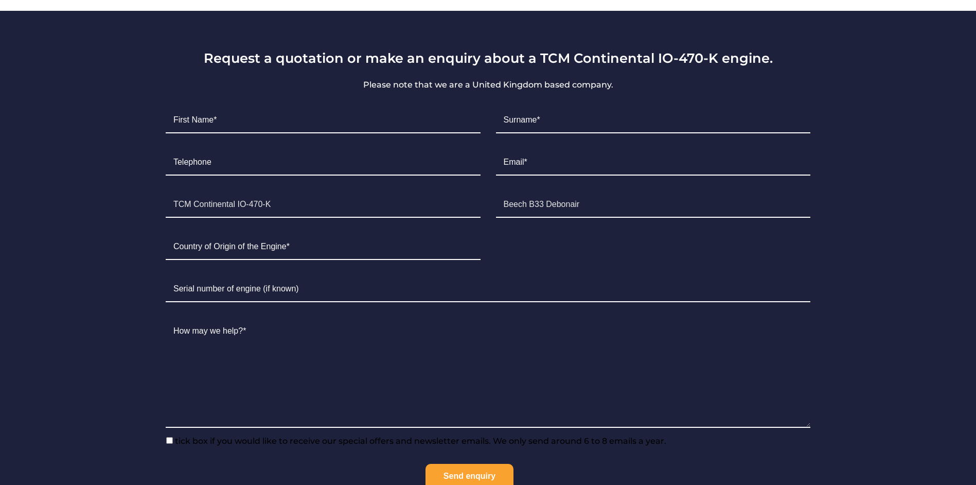
scroll to position [669, 0]
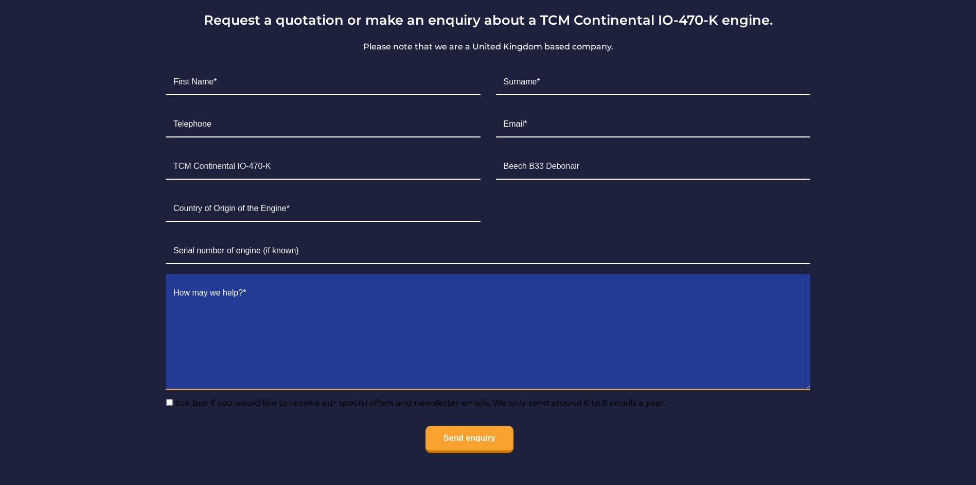
click at [196, 308] on textarea "Contact form" at bounding box center [488, 334] width 644 height 109
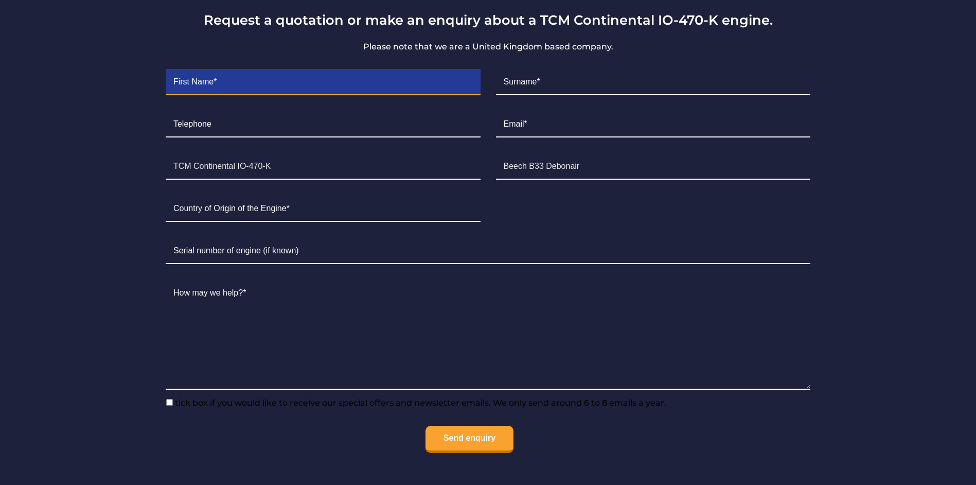
click at [231, 82] on input "Contact form" at bounding box center [323, 82] width 315 height 26
type input "delfim"
type input "costa"
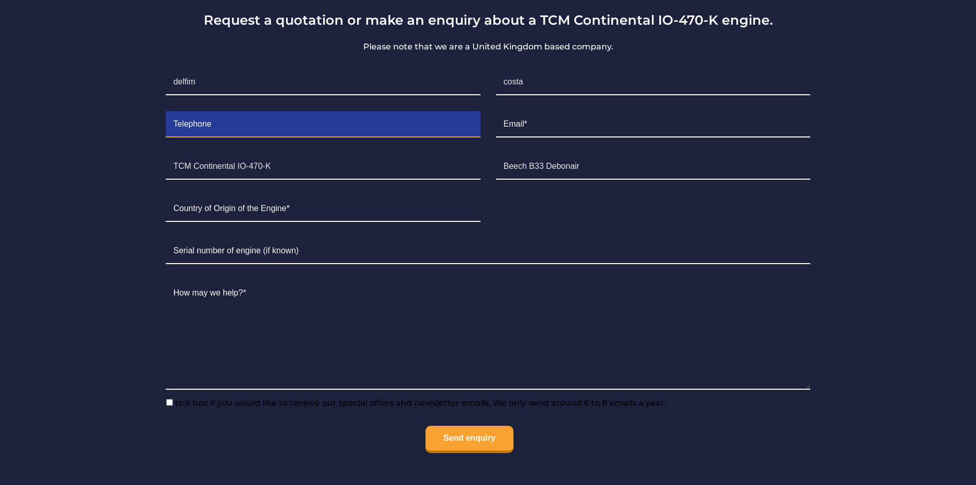
type input "935262712"
type input "[EMAIL_ADDRESS][PERSON_NAME][DOMAIN_NAME]"
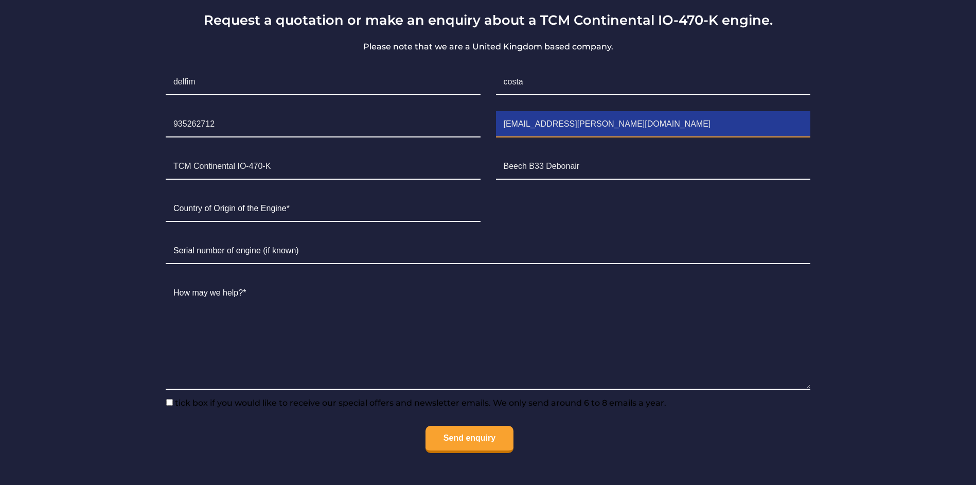
type input "[GEOGRAPHIC_DATA]"
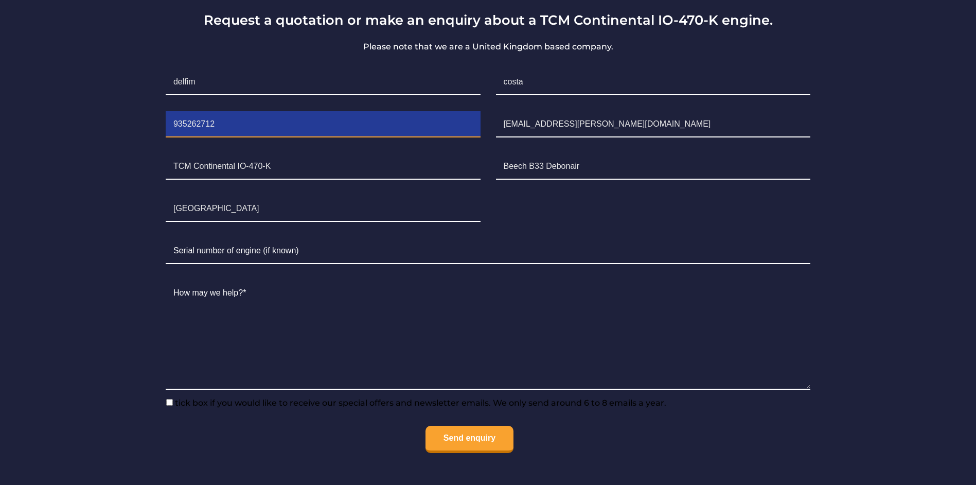
click at [172, 122] on input "935262712" at bounding box center [323, 125] width 315 height 26
type input "[PHONE_NUMBER]"
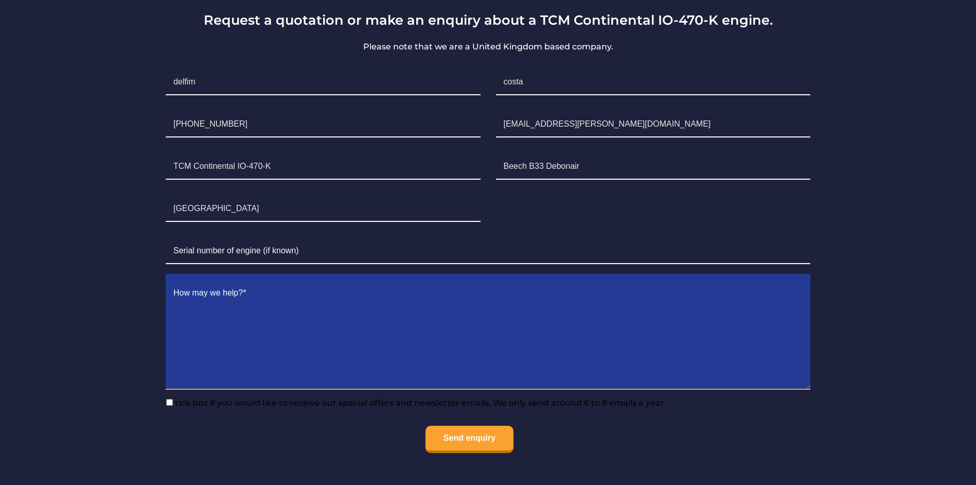
click at [176, 290] on textarea "Contact form" at bounding box center [488, 334] width 644 height 109
click at [204, 292] on textarea "Can yuo,please give me the price of a chock load inspection for the IO-470 K" at bounding box center [488, 334] width 644 height 109
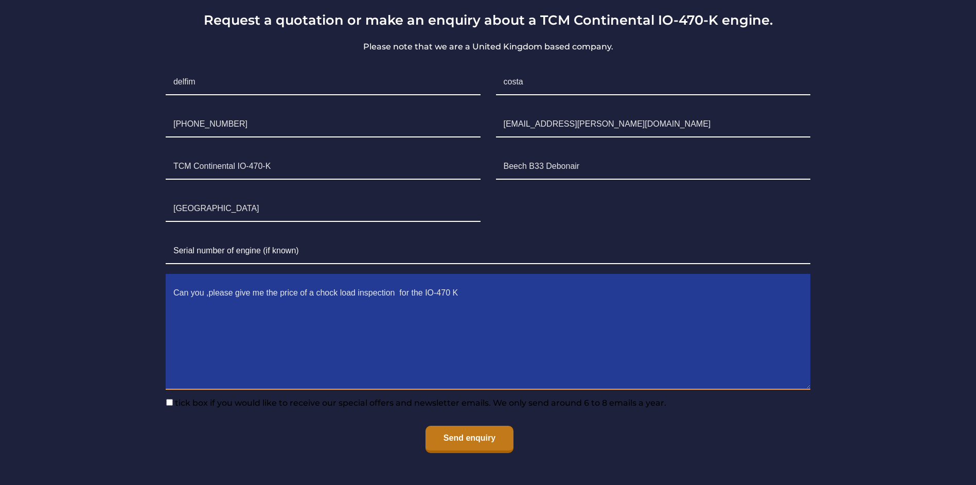
type textarea "Can you ,please give me the price of a chock load inspection for the IO-470 K"
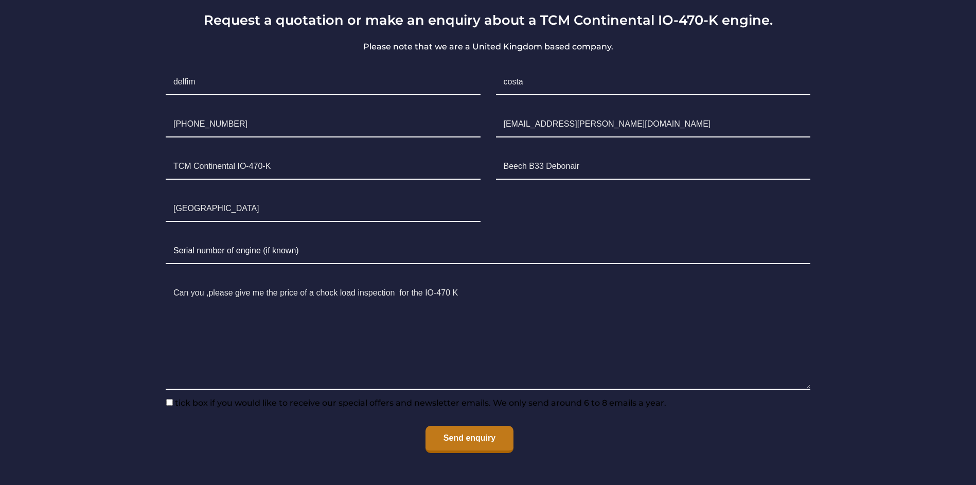
click at [461, 436] on input "Send enquiry" at bounding box center [469, 438] width 88 height 27
click at [480, 437] on input "Send enquiry" at bounding box center [469, 438] width 88 height 27
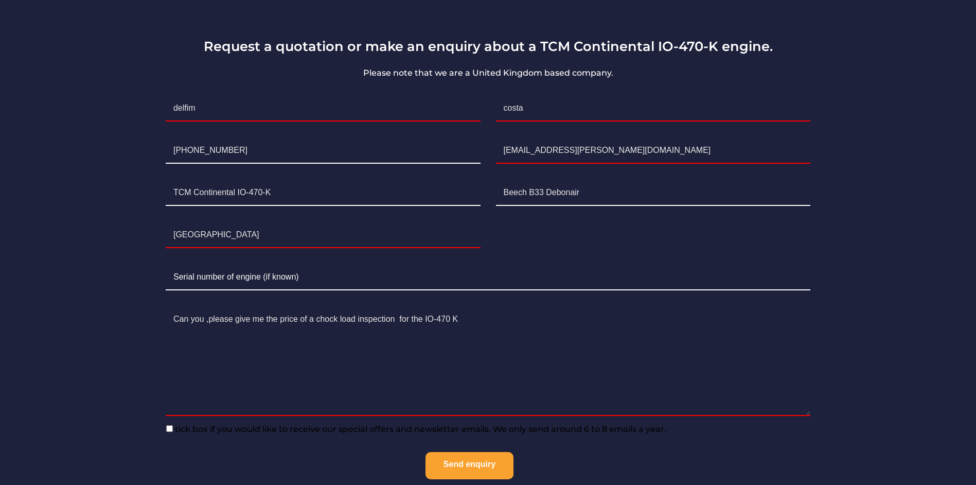
scroll to position [566, 0]
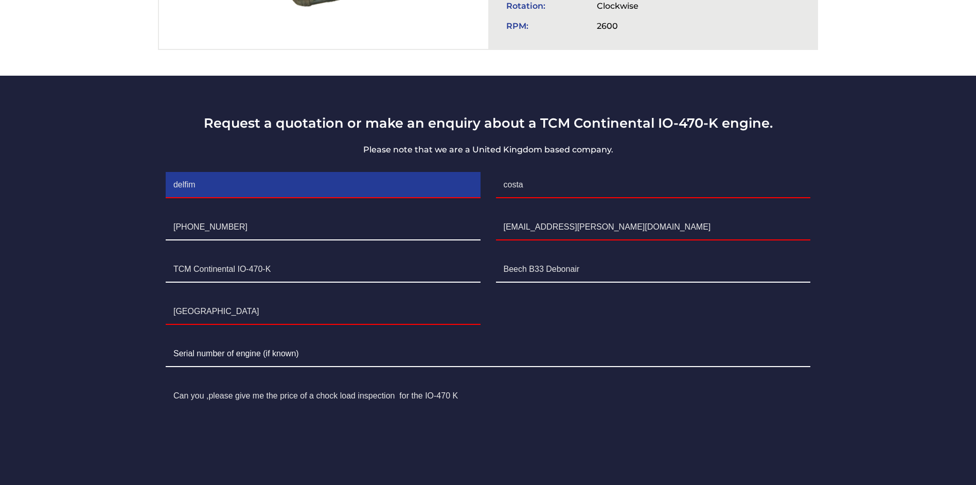
click at [203, 180] on input "delfim" at bounding box center [323, 185] width 315 height 26
type input "delfim"
type input "costa"
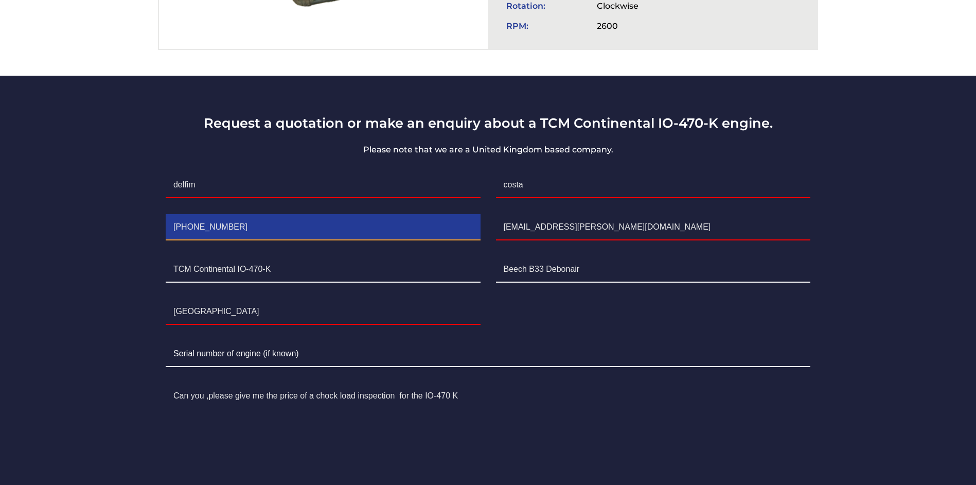
type input "[PHONE_NUMBER]"
type input "[EMAIL_ADDRESS][PERSON_NAME][DOMAIN_NAME]"
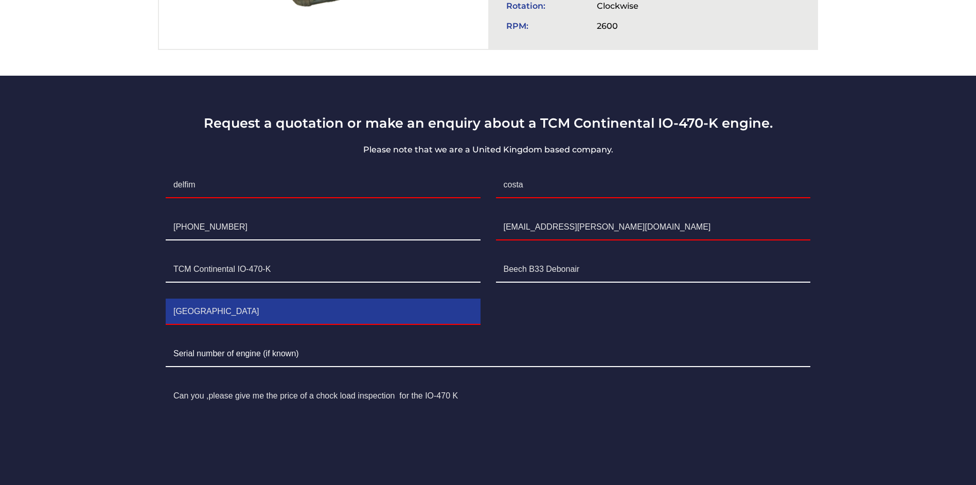
type input "[GEOGRAPHIC_DATA]"
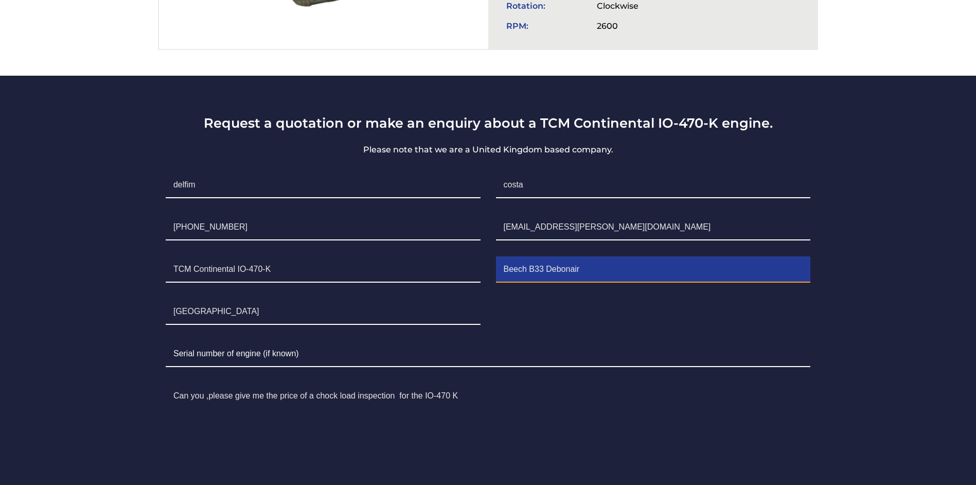
click at [533, 268] on input "Beech B33 Debonair" at bounding box center [653, 270] width 315 height 26
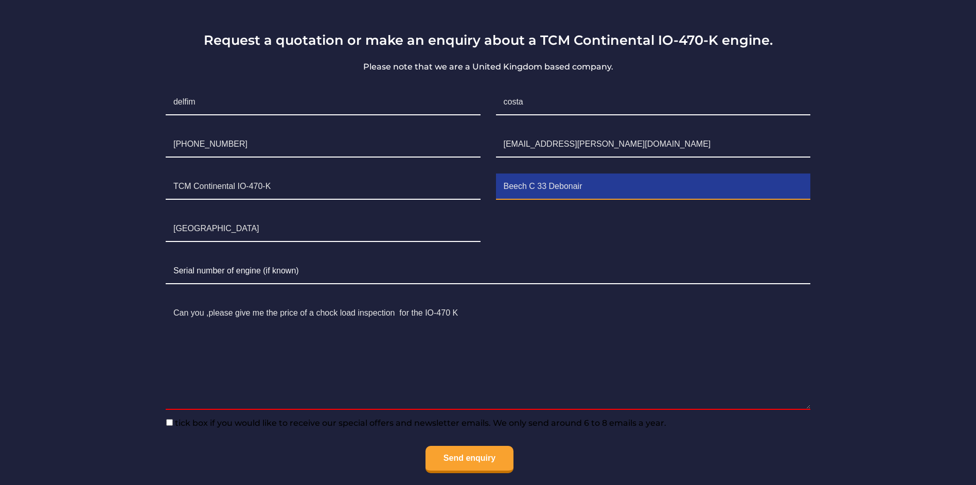
scroll to position [669, 0]
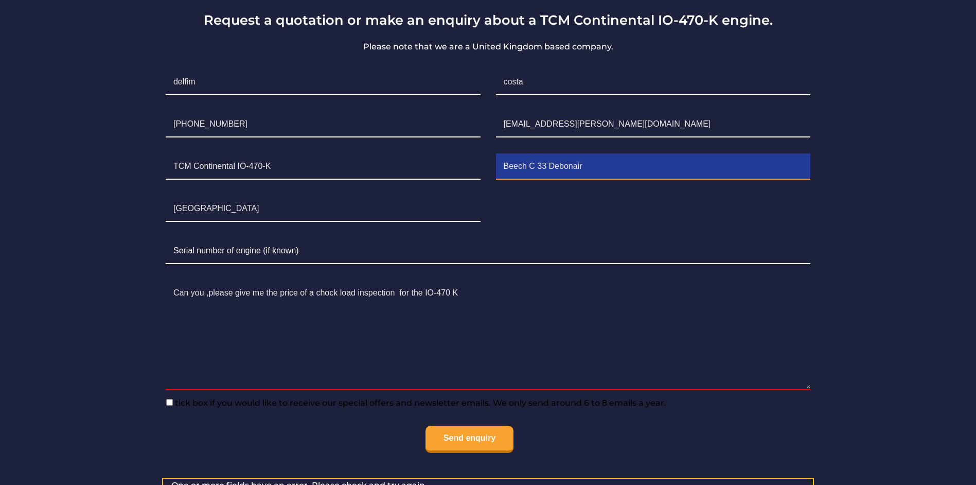
type input "Beech C 33 Debonair"
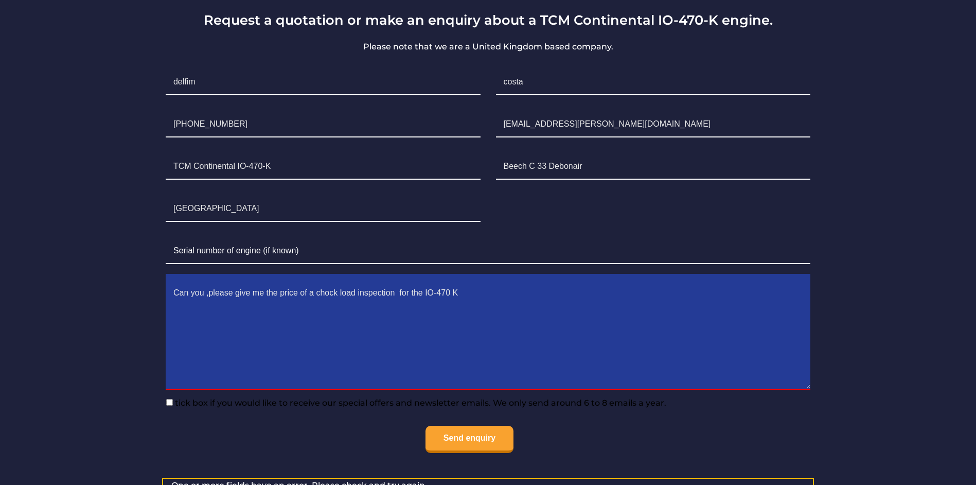
click at [194, 312] on textarea "Can you ,please give me the price of a chock load inspection for the IO-470 K" at bounding box center [488, 334] width 644 height 109
click at [183, 310] on textarea "I would like to know your best price for a Chock Load inspection Best regards […" at bounding box center [488, 334] width 644 height 109
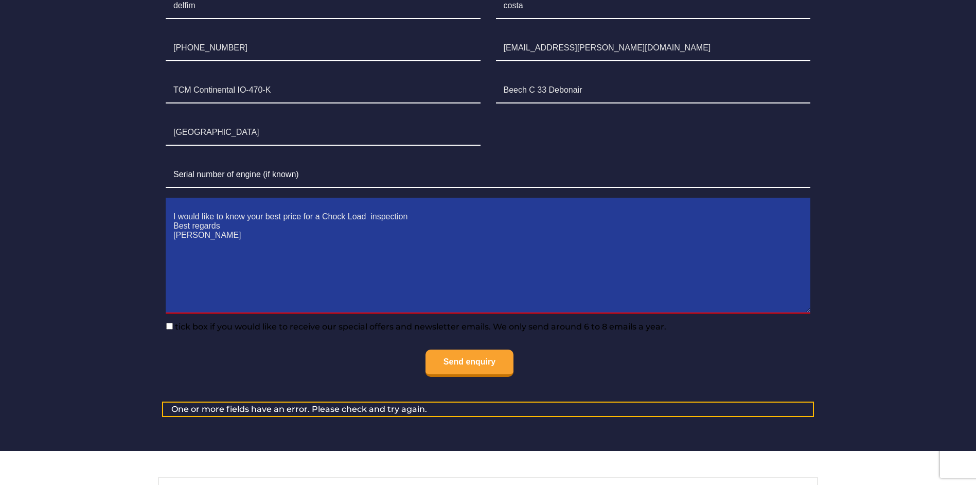
scroll to position [772, 0]
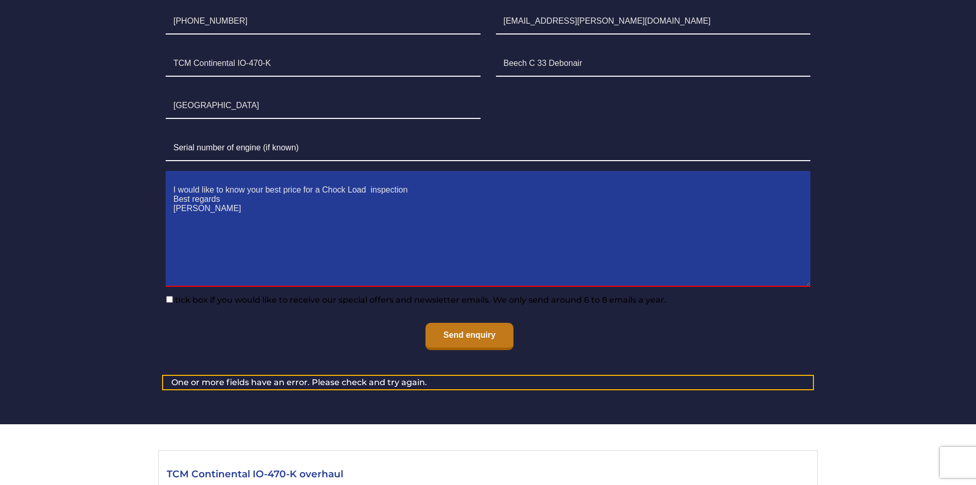
type textarea "I would like to know your best price for a Chock Load inspection Best regards […"
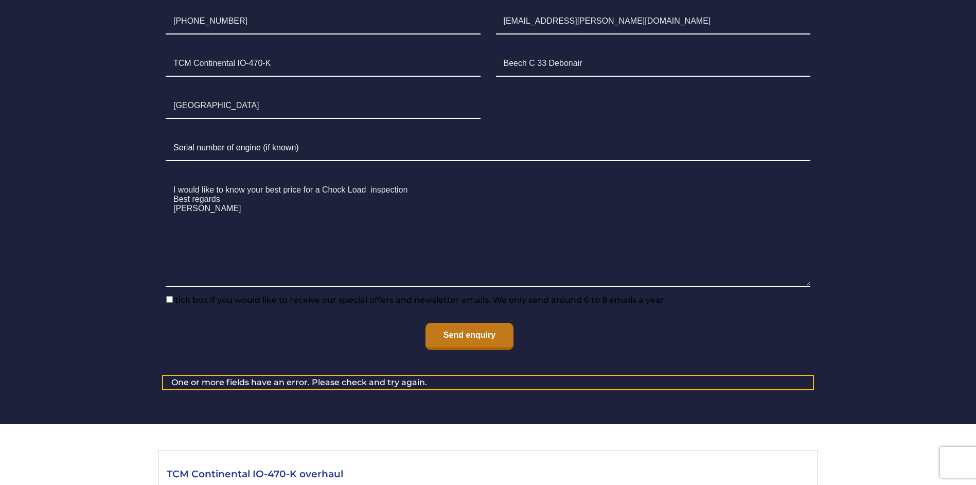
click at [459, 335] on input "Send enquiry" at bounding box center [469, 335] width 88 height 27
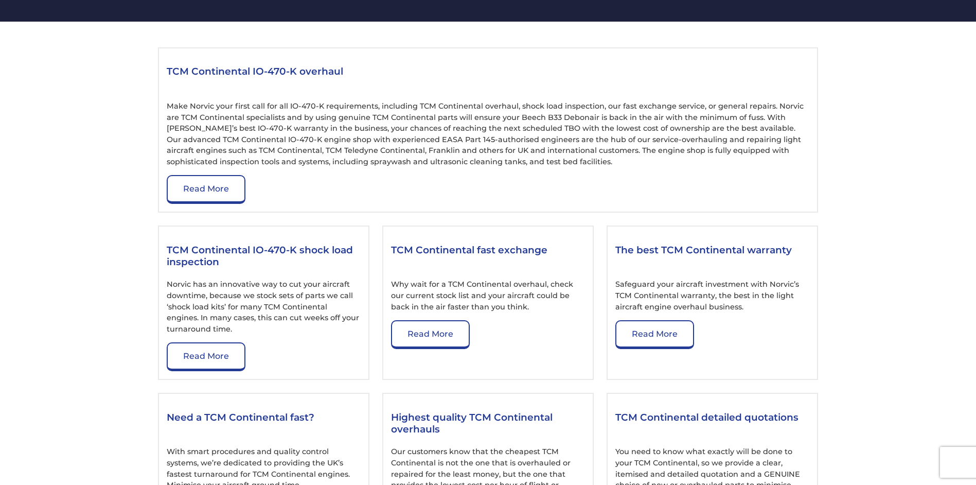
scroll to position [1183, 0]
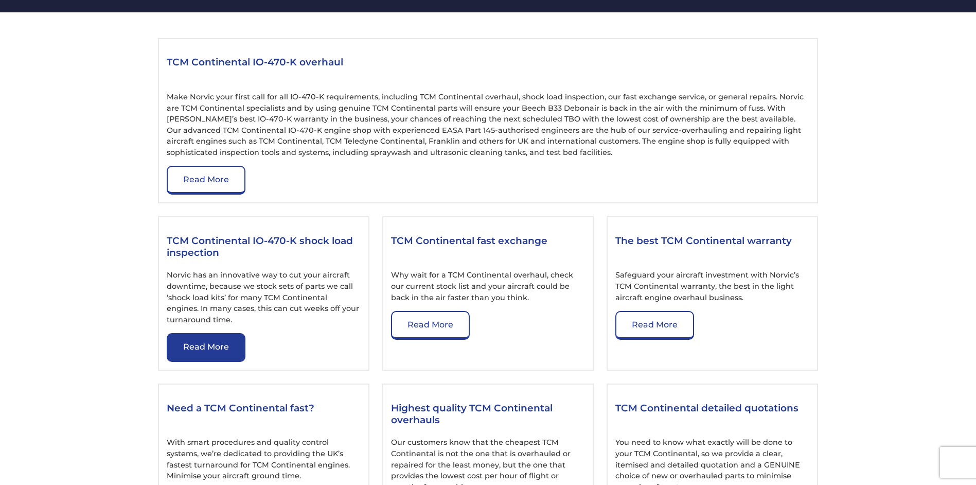
click at [196, 343] on link "Read More" at bounding box center [206, 347] width 79 height 29
